Goal: Find specific page/section: Find specific page/section

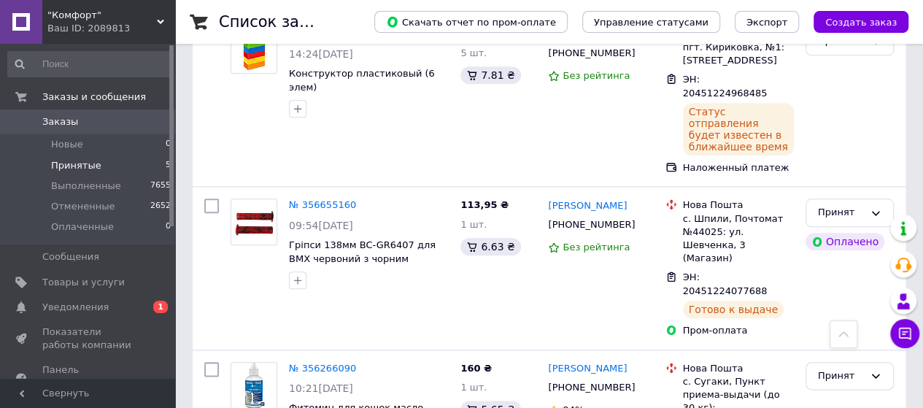
scroll to position [675, 0]
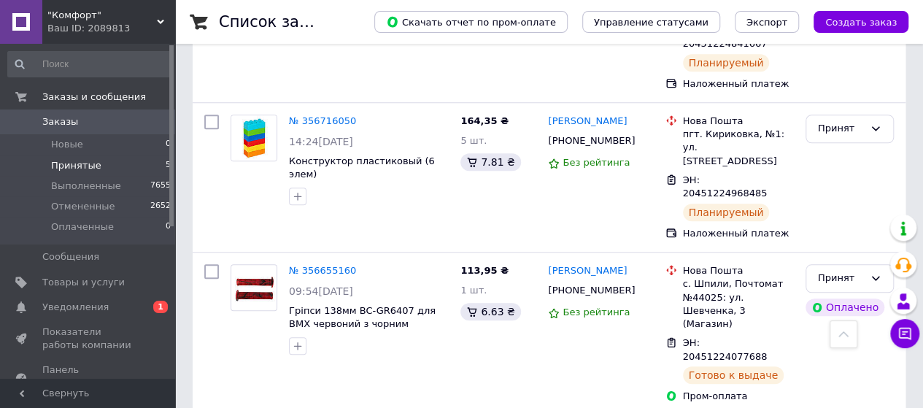
scroll to position [652, 0]
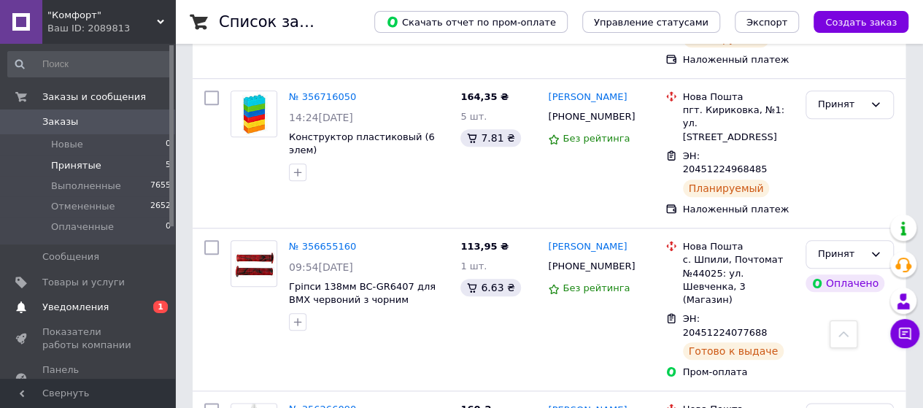
click at [75, 307] on span "Уведомления" at bounding box center [75, 307] width 66 height 13
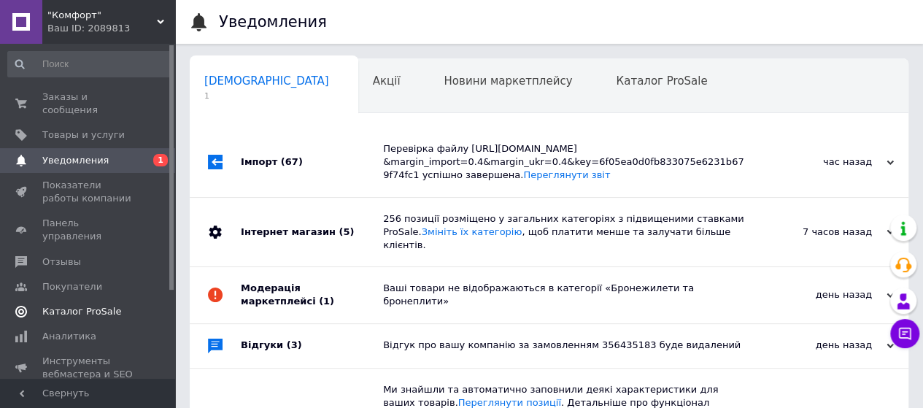
scroll to position [0, 4]
click at [523, 180] on link "Переглянути звіт" at bounding box center [566, 174] width 87 height 11
